Goal: Task Accomplishment & Management: Use online tool/utility

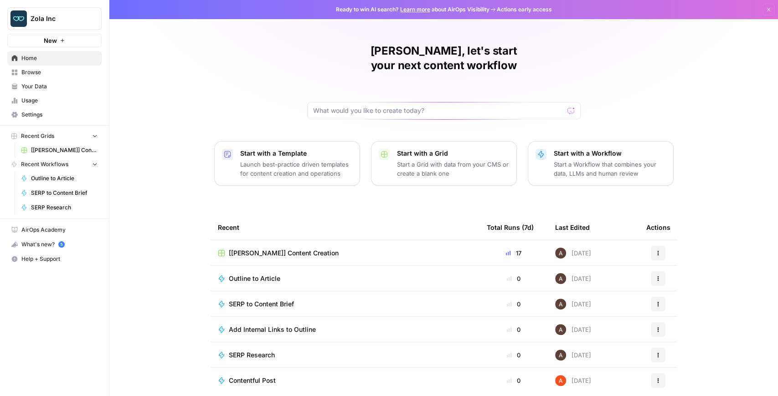
click at [70, 20] on span "Zola Inc" at bounding box center [58, 18] width 55 height 9
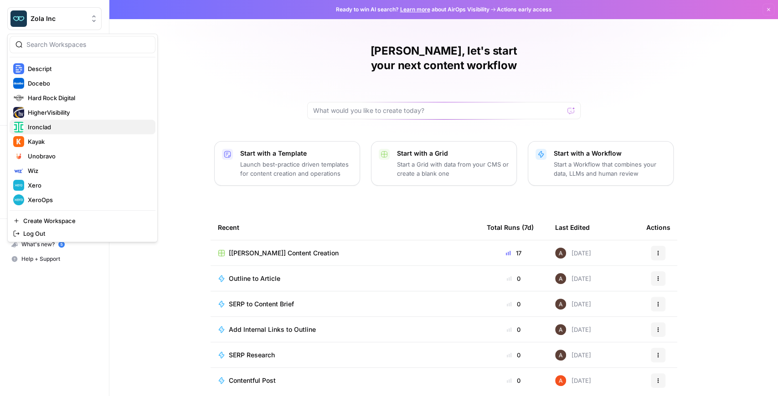
scroll to position [131, 0]
click at [61, 197] on span "XeroOps" at bounding box center [88, 199] width 120 height 9
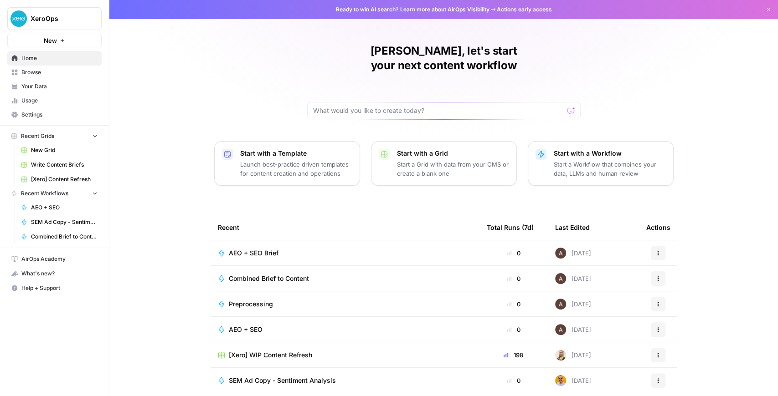
click at [63, 154] on link "New Grid" at bounding box center [59, 150] width 85 height 15
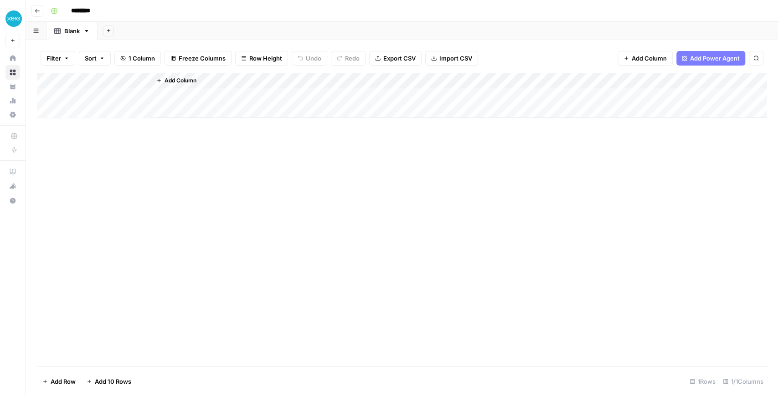
click at [439, 56] on span "Import CSV" at bounding box center [455, 58] width 33 height 9
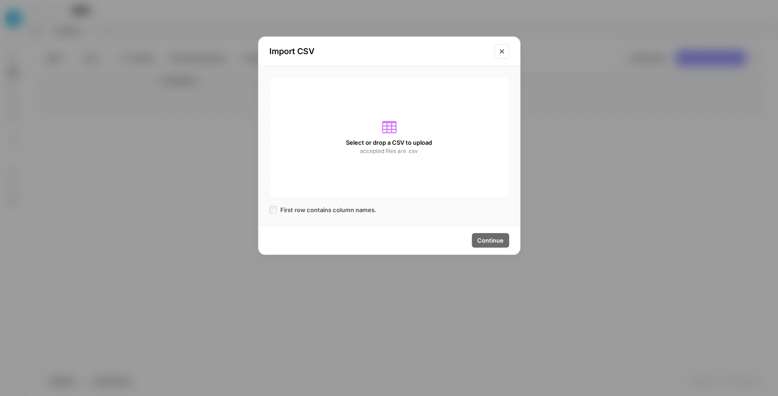
click at [504, 56] on button "Close modal" at bounding box center [501, 51] width 15 height 15
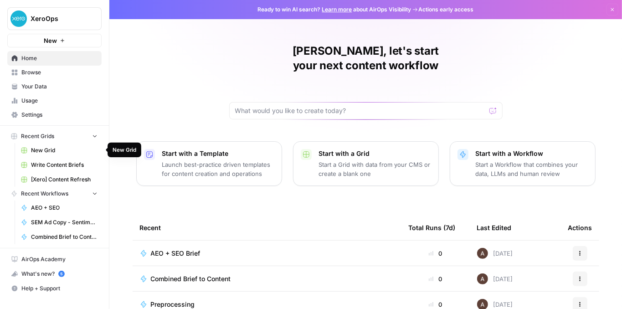
click at [48, 147] on span "New Grid" at bounding box center [64, 150] width 67 height 8
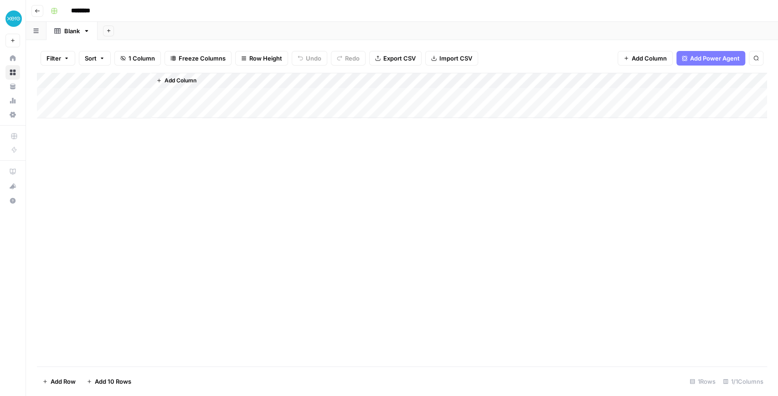
click at [439, 57] on span "Import CSV" at bounding box center [455, 58] width 33 height 9
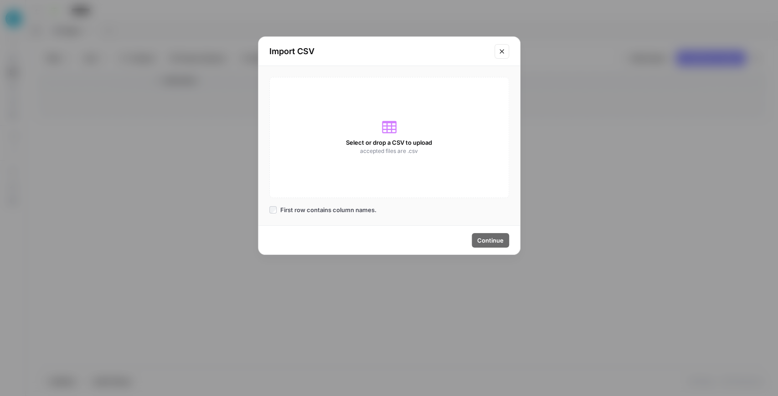
click at [502, 50] on icon "Close modal" at bounding box center [501, 51] width 7 height 7
